Goal: Transaction & Acquisition: Purchase product/service

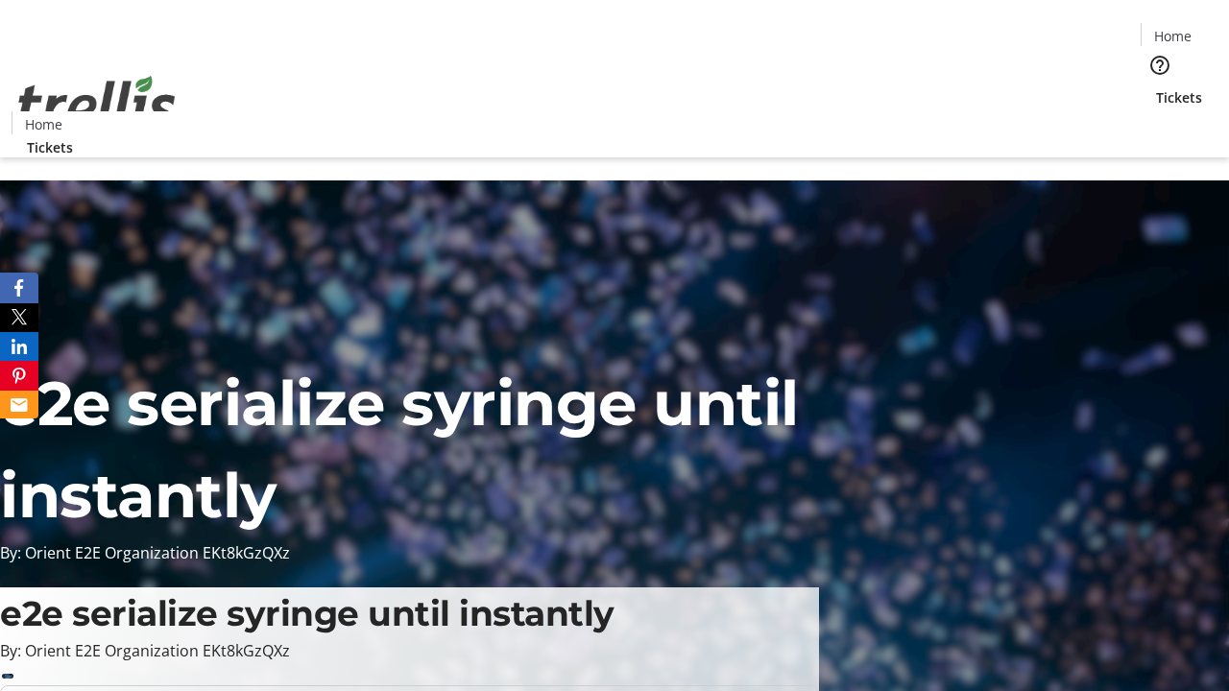
click at [1156, 87] on span "Tickets" at bounding box center [1179, 97] width 46 height 20
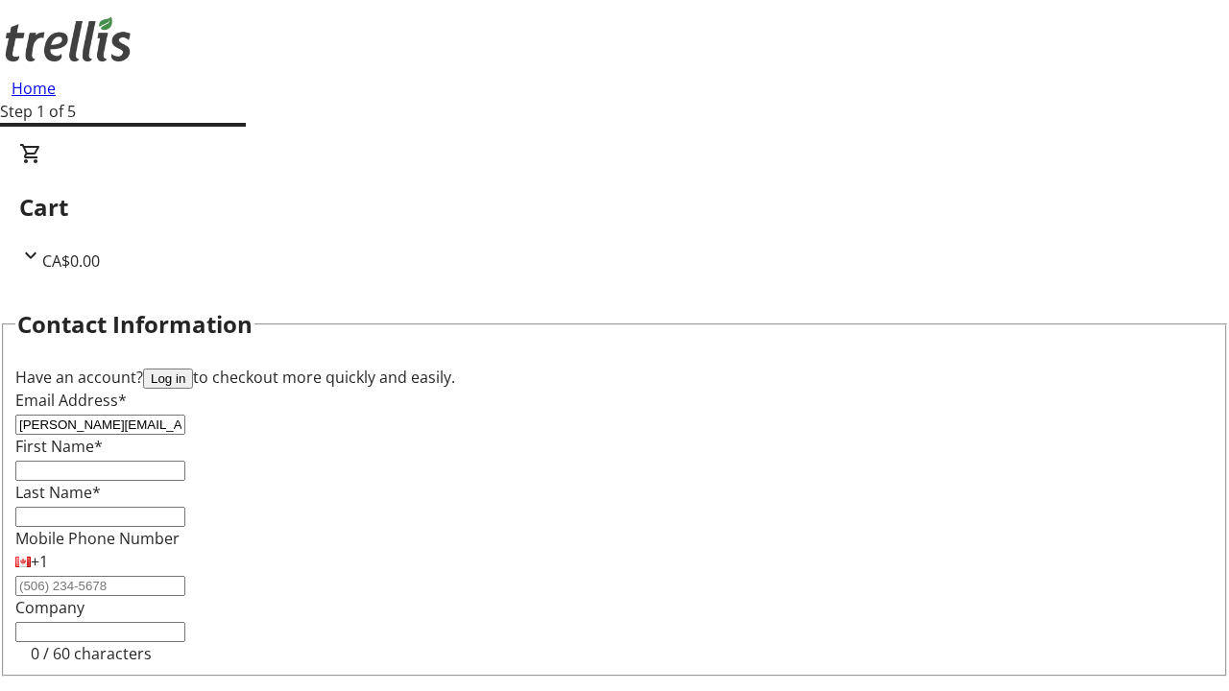
type input "[PERSON_NAME][EMAIL_ADDRESS][PERSON_NAME][DOMAIN_NAME]"
type input "[GEOGRAPHIC_DATA]"
type input "[PERSON_NAME]"
